Goal: Find contact information: Find contact information

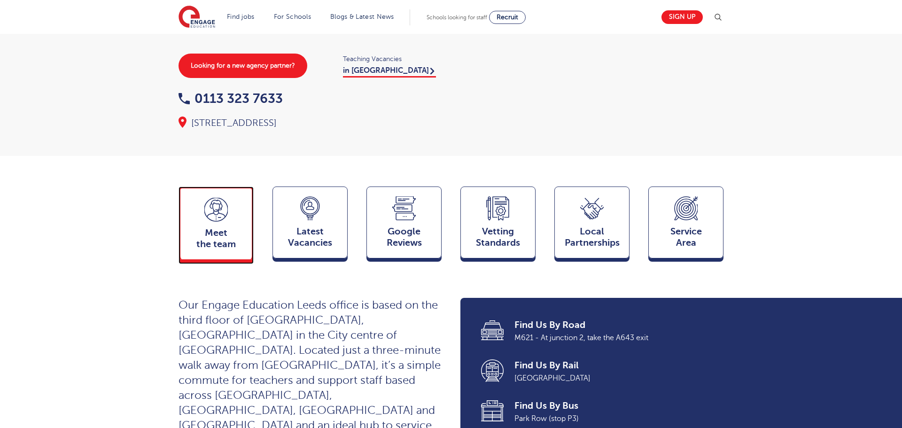
click at [201, 234] on div "Meet the team Team" at bounding box center [216, 223] width 75 height 73
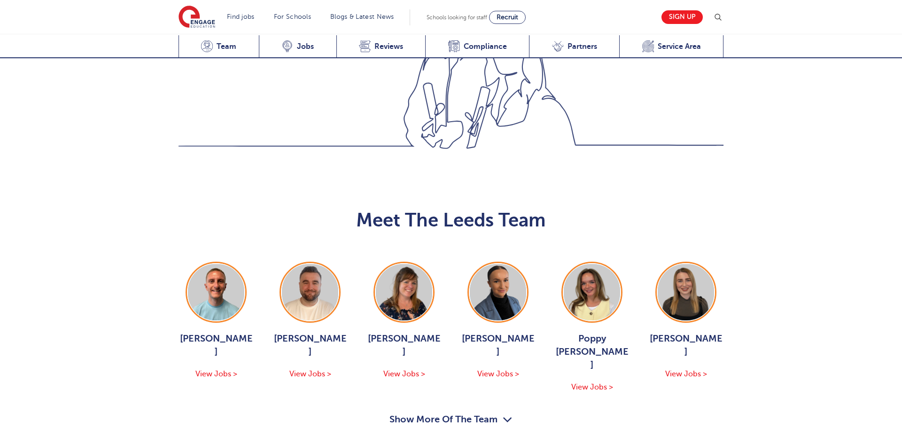
scroll to position [1027, 0]
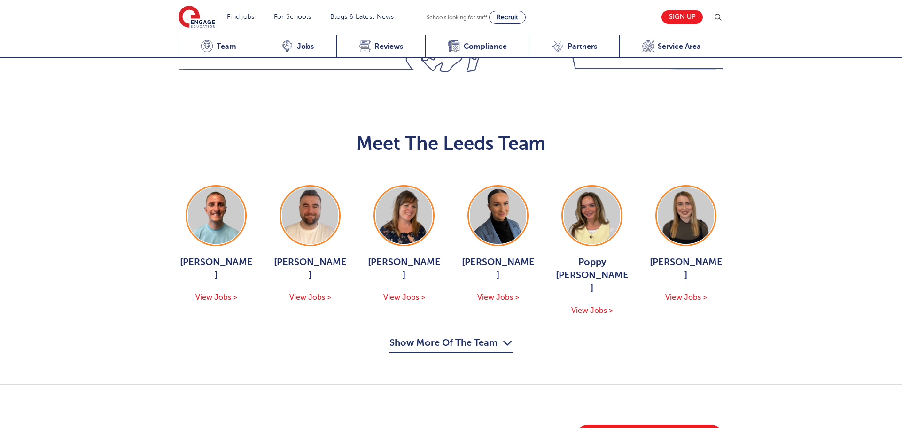
click at [445, 336] on button "Show More Of The Team" at bounding box center [451, 345] width 123 height 18
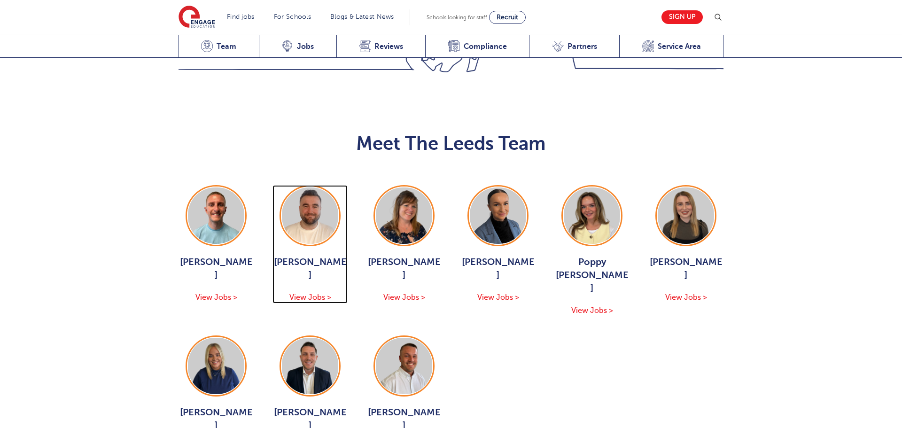
click at [314, 188] on img at bounding box center [310, 216] width 56 height 56
